Goal: Task Accomplishment & Management: Use online tool/utility

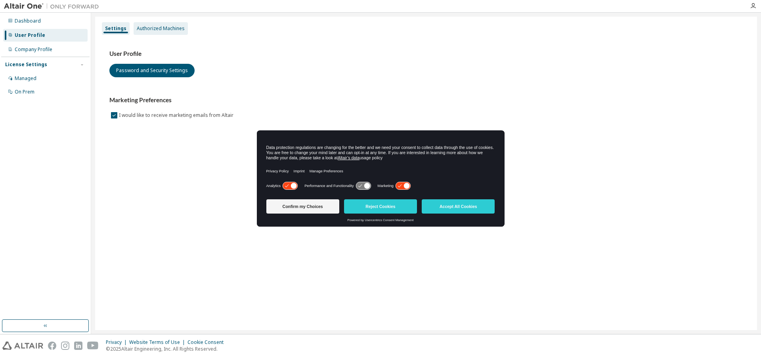
click at [151, 27] on div "Authorized Machines" at bounding box center [161, 28] width 48 height 6
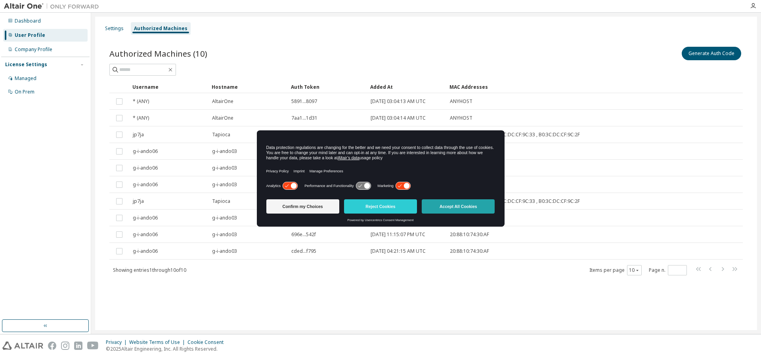
click at [463, 209] on button "Accept All Cookies" at bounding box center [458, 206] width 73 height 14
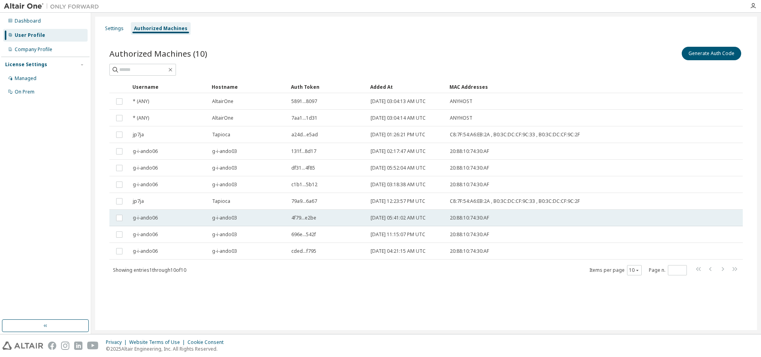
click at [125, 219] on td at bounding box center [119, 218] width 20 height 17
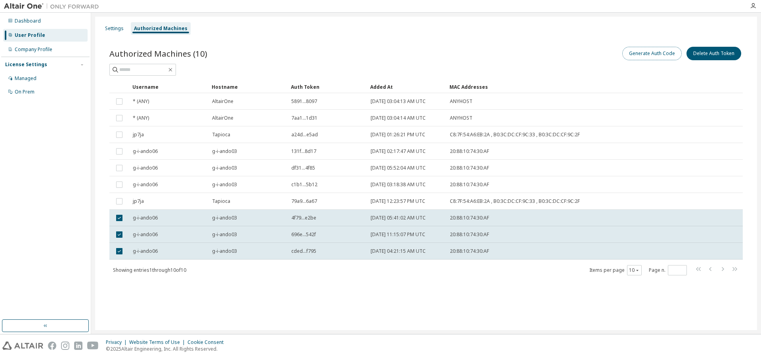
click at [648, 52] on button "Generate Auth Code" at bounding box center [651, 53] width 59 height 13
